Goal: Task Accomplishment & Management: Use online tool/utility

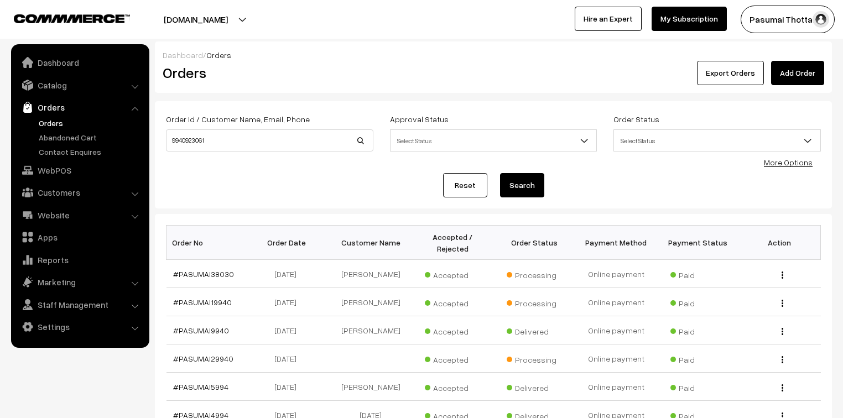
click at [42, 122] on link "Orders" at bounding box center [91, 123] width 110 height 12
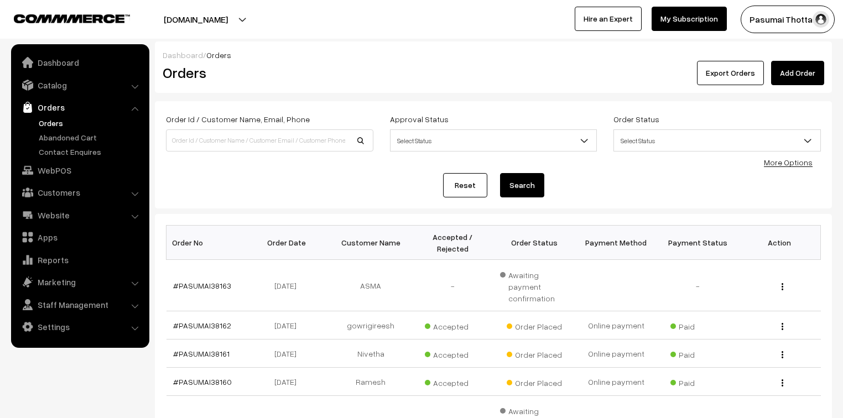
click at [779, 165] on link "More Options" at bounding box center [788, 162] width 49 height 9
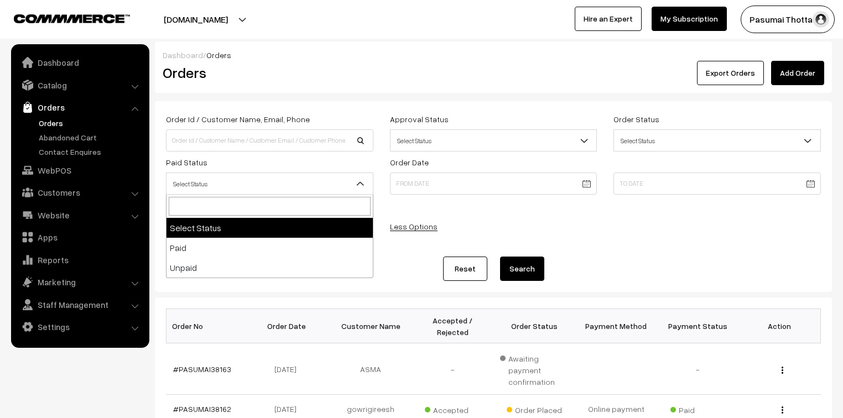
click at [190, 184] on span "Select Status" at bounding box center [270, 183] width 206 height 19
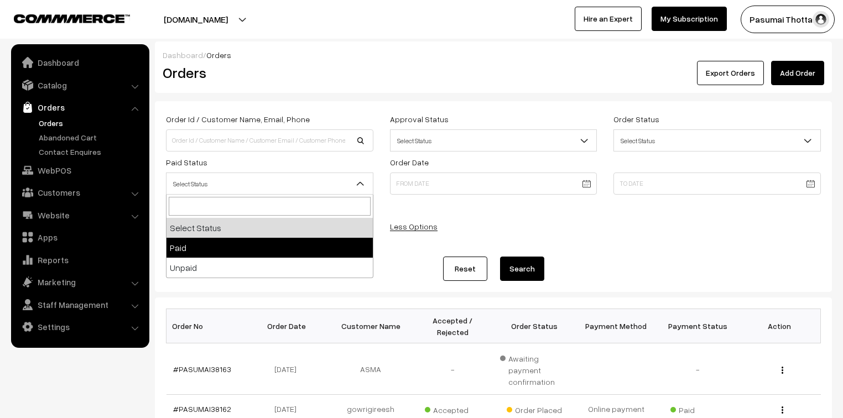
select select "1"
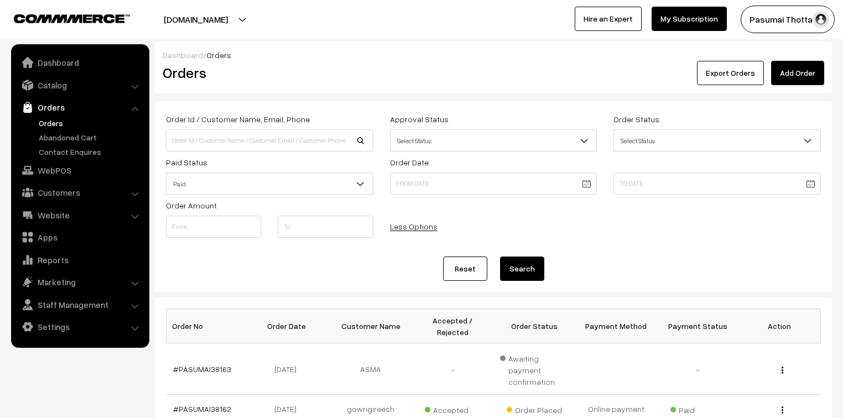
click at [523, 267] on button "Search" at bounding box center [522, 269] width 44 height 24
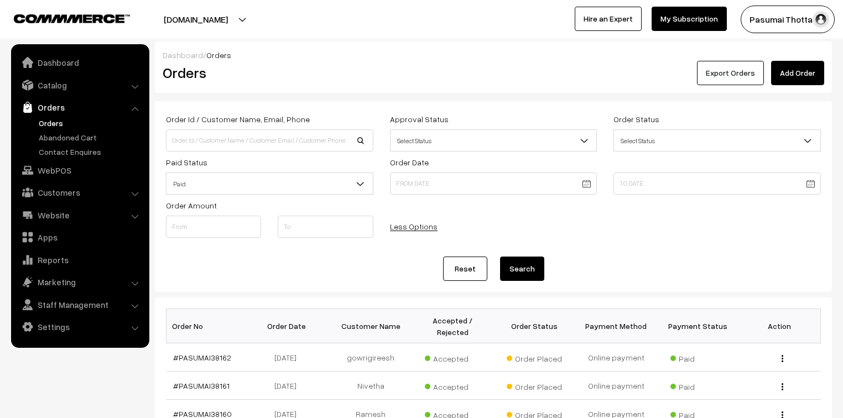
click at [754, 75] on button "Export Orders" at bounding box center [730, 73] width 67 height 24
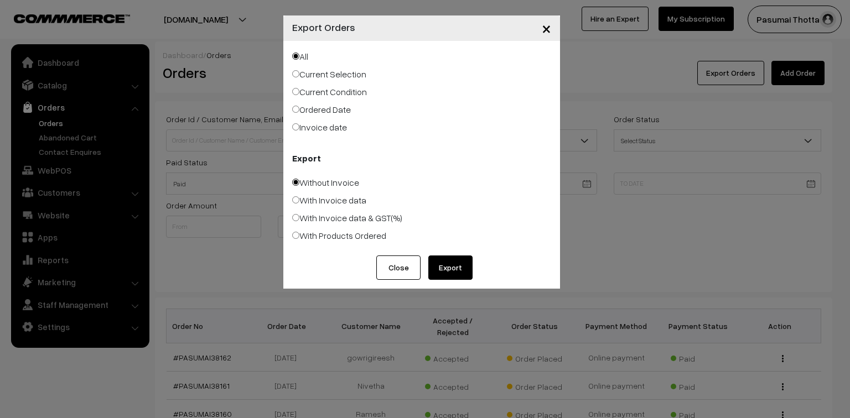
click at [301, 114] on label "Ordered Date" at bounding box center [321, 109] width 59 height 13
click at [299, 113] on input "Ordered Date" at bounding box center [295, 109] width 7 height 7
radio input "true"
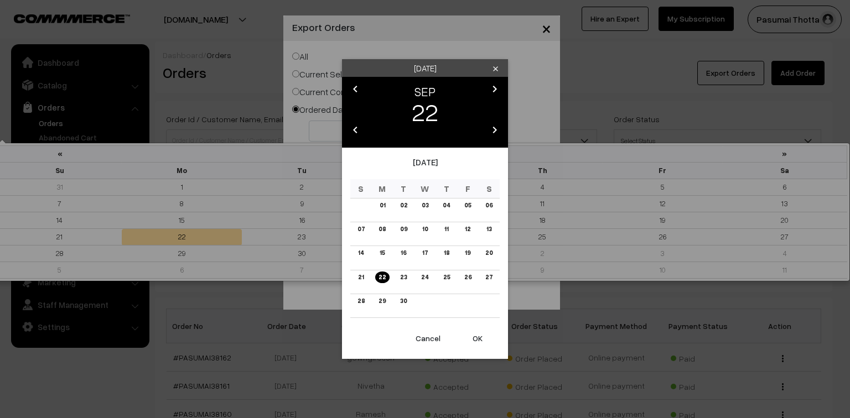
click at [334, 137] on body "Thank you for showing interest. Our team will call you shortly. Close pasumaith…" at bounding box center [425, 382] width 850 height 765
click at [383, 279] on link "22" at bounding box center [382, 278] width 14 height 12
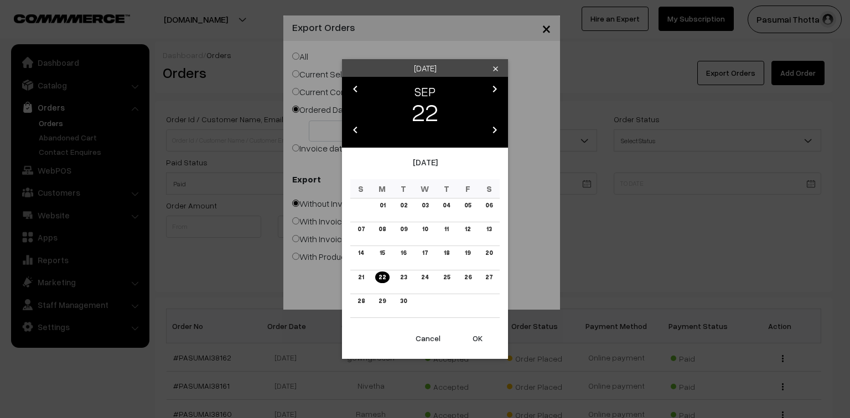
click at [472, 337] on button "OK" at bounding box center [477, 338] width 44 height 24
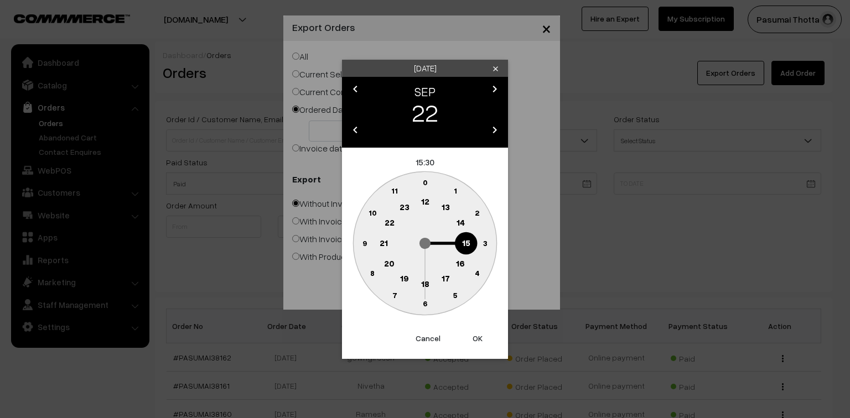
click at [472, 337] on button "OK" at bounding box center [477, 338] width 44 height 24
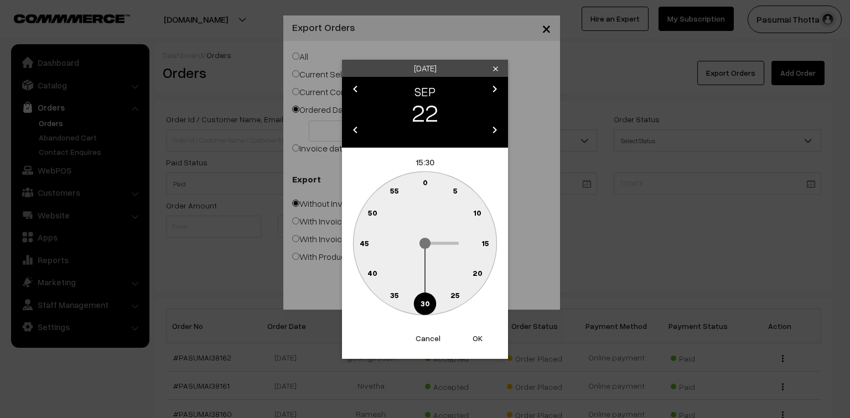
click at [479, 339] on button "OK" at bounding box center [477, 338] width 44 height 24
type input "22-09-2025"
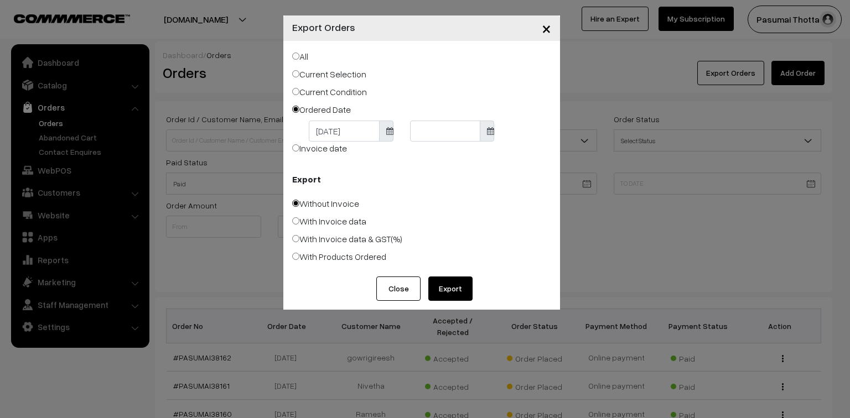
click at [421, 133] on body "Thank you for showing interest. Our team will call you shortly. Close pasumaith…" at bounding box center [425, 382] width 850 height 765
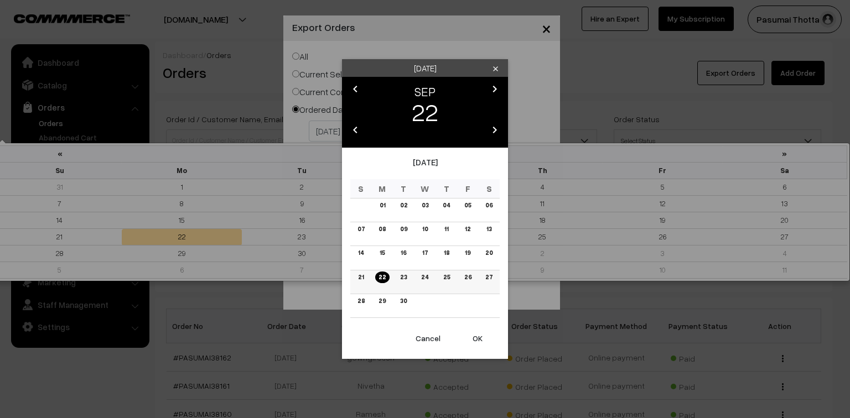
click at [383, 281] on link "22" at bounding box center [382, 278] width 14 height 12
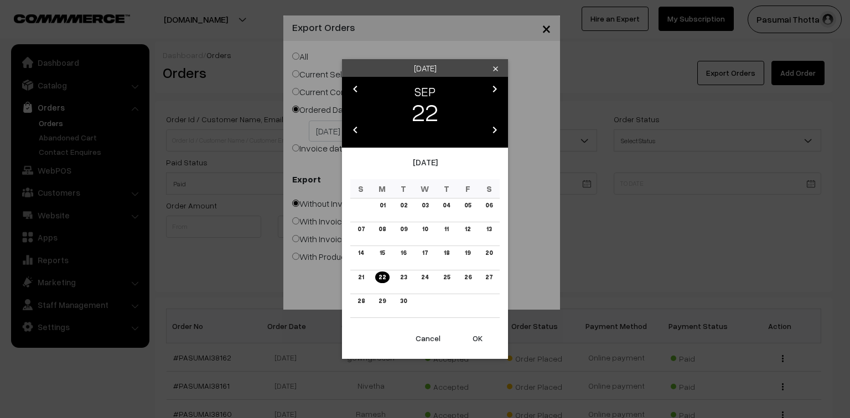
click at [478, 339] on button "OK" at bounding box center [477, 338] width 44 height 24
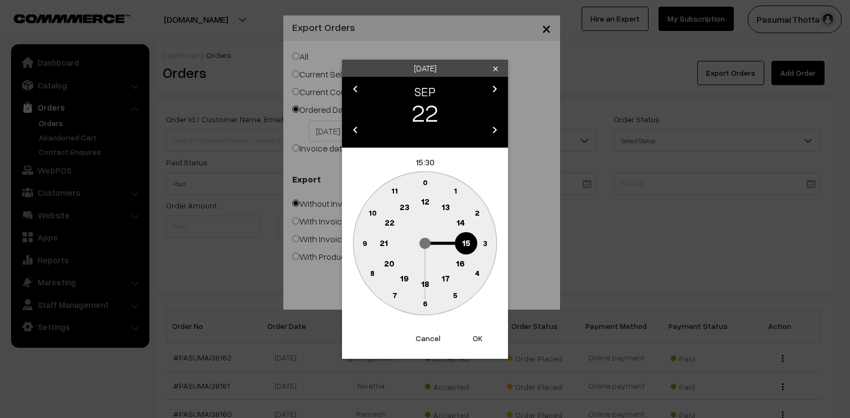
click at [478, 339] on button "OK" at bounding box center [477, 338] width 44 height 24
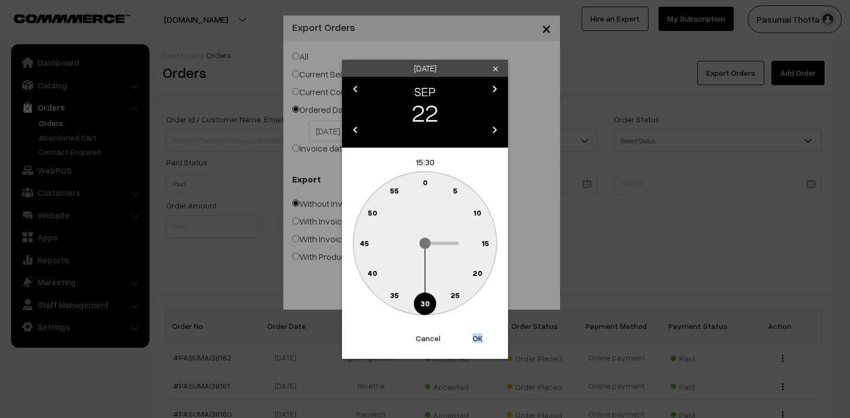
click at [478, 339] on button "OK" at bounding box center [477, 338] width 44 height 24
type input "22-09-2025"
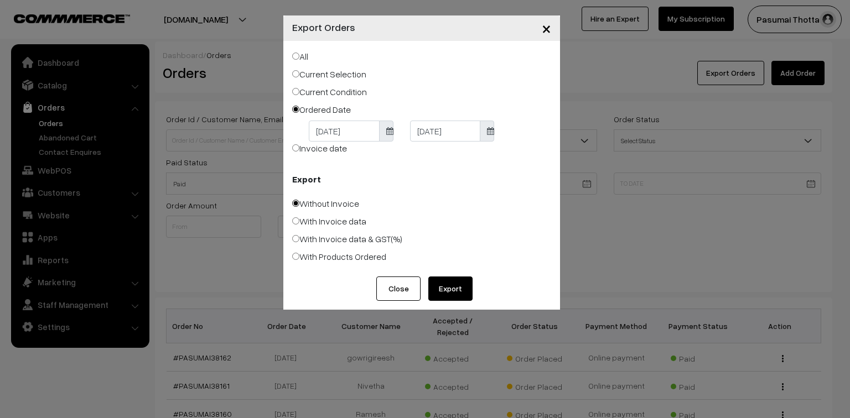
click at [434, 283] on button "Export" at bounding box center [450, 289] width 44 height 24
